Goal: Complete application form: Complete application form

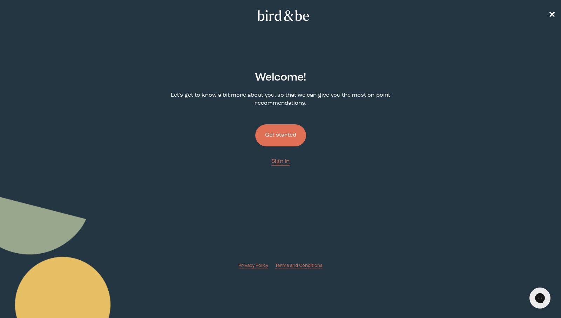
click at [291, 137] on button "Get started" at bounding box center [280, 136] width 51 height 22
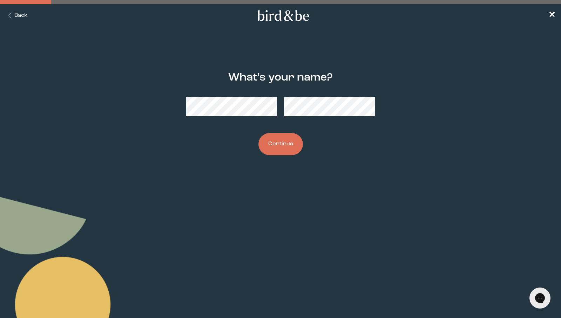
click at [385, 172] on form "What's your name? Continue" at bounding box center [280, 113] width 281 height 117
click at [258, 133] on button "Continue" at bounding box center [280, 144] width 45 height 22
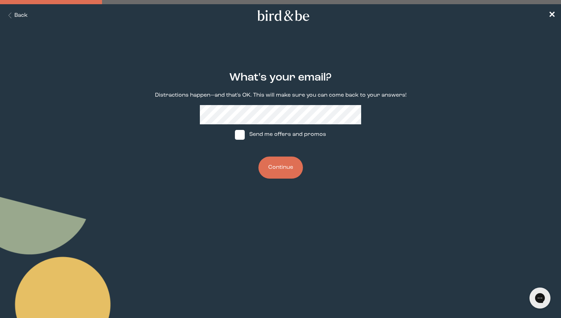
click at [274, 171] on button "Continue" at bounding box center [280, 168] width 45 height 22
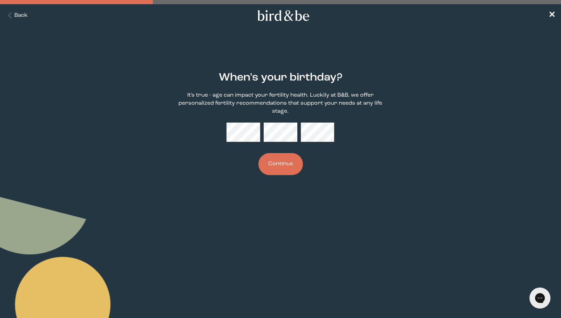
click at [258, 153] on button "Continue" at bounding box center [280, 164] width 45 height 22
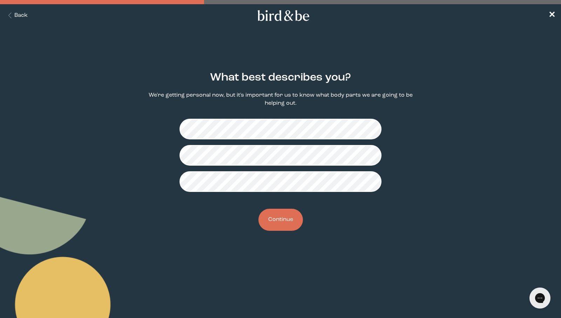
click at [276, 228] on button "Continue" at bounding box center [280, 220] width 45 height 22
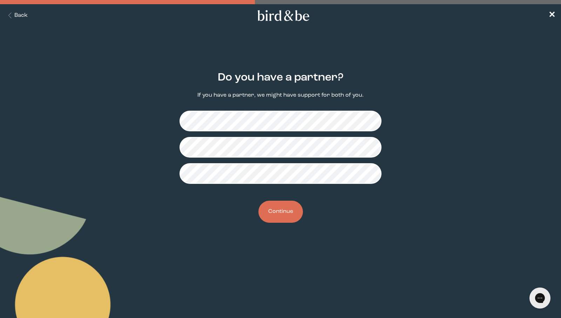
click at [286, 202] on button "Continue" at bounding box center [280, 212] width 45 height 22
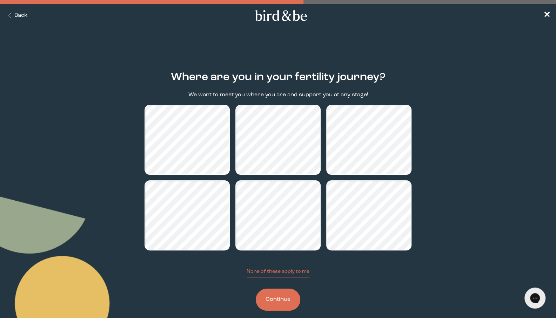
click at [285, 298] on button "Continue" at bounding box center [278, 300] width 45 height 22
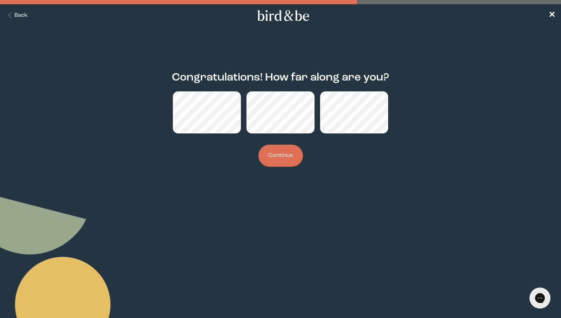
click at [288, 150] on button "Continue" at bounding box center [280, 156] width 45 height 22
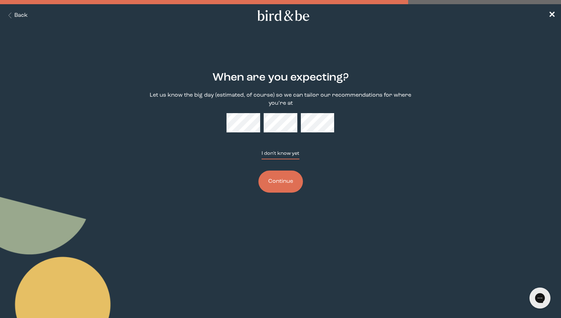
click at [288, 154] on button "I don't know yet" at bounding box center [281, 154] width 38 height 9
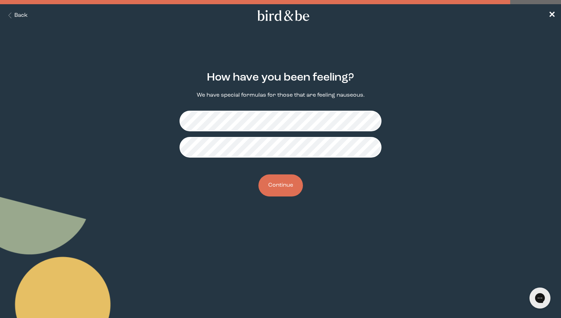
click at [279, 189] on button "Continue" at bounding box center [280, 186] width 45 height 22
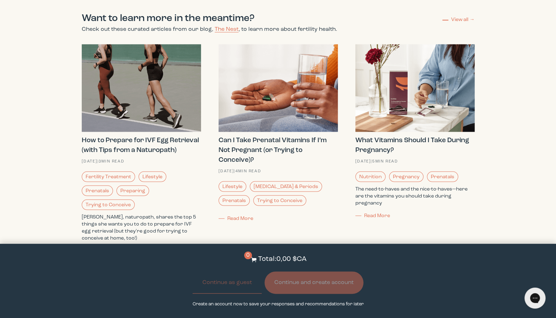
scroll to position [778, 0]
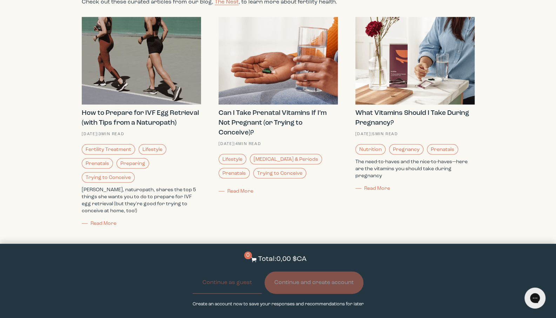
click at [440, 95] on img at bounding box center [414, 61] width 119 height 88
